Goal: Navigation & Orientation: Understand site structure

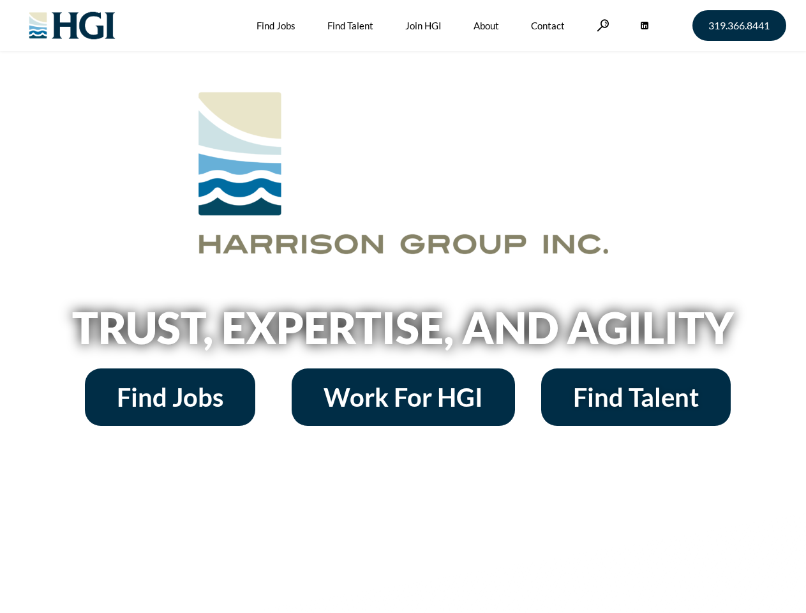
click at [403, 306] on h2 "Trust, Expertise, and Agility" at bounding box center [404, 327] width 728 height 43
click at [601, 25] on link at bounding box center [603, 25] width 13 height 12
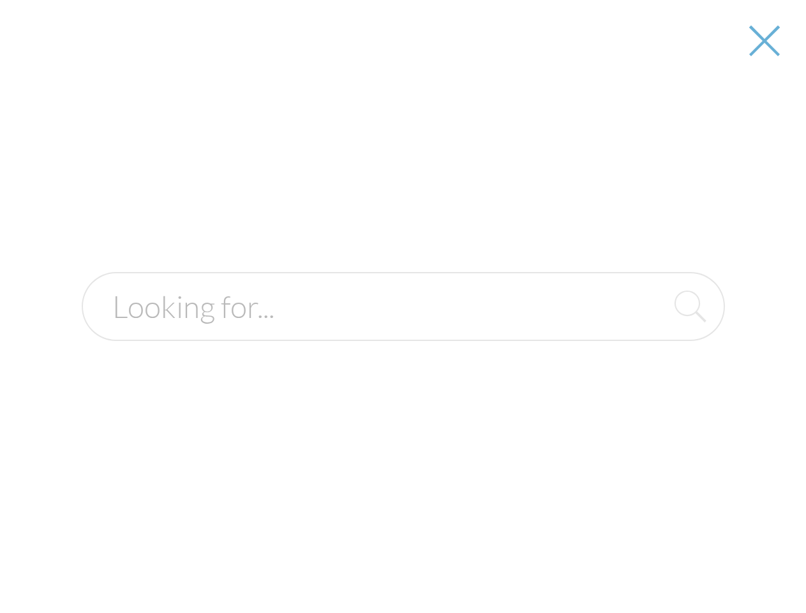
click at [403, 332] on h2 "Trust, Expertise, and Agility" at bounding box center [404, 327] width 728 height 43
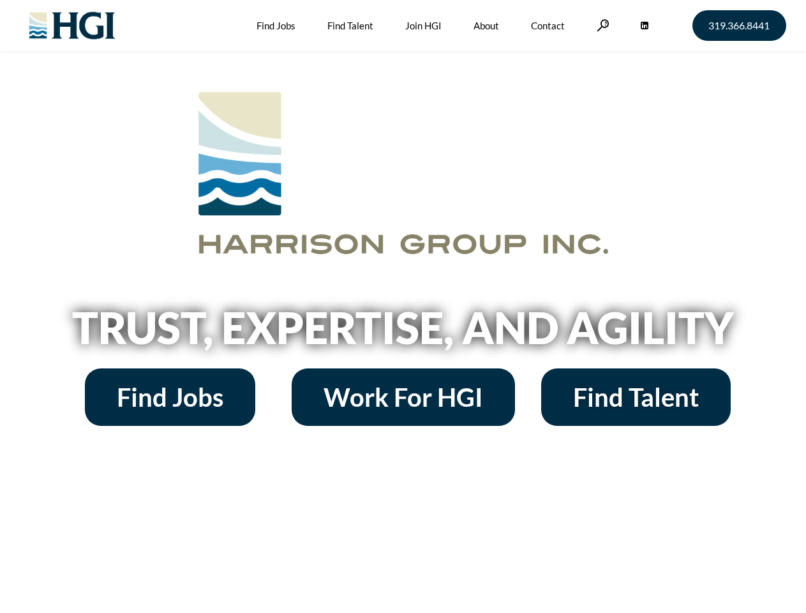
click at [403, 306] on h2 "Trust, Expertise, and Agility" at bounding box center [404, 327] width 728 height 43
click at [601, 25] on link at bounding box center [603, 25] width 13 height 12
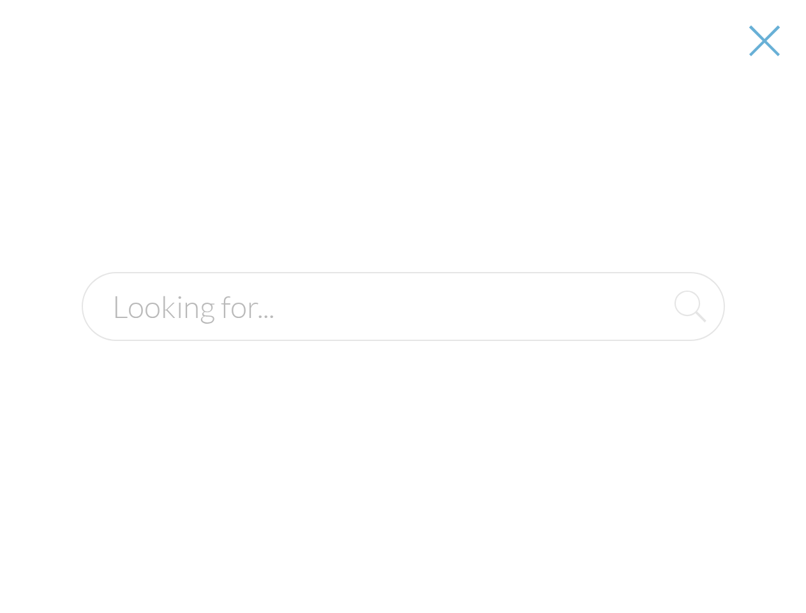
click at [403, 332] on h2 "Trust, Expertise, and Agility" at bounding box center [404, 327] width 728 height 43
